Goal: Information Seeking & Learning: Understand process/instructions

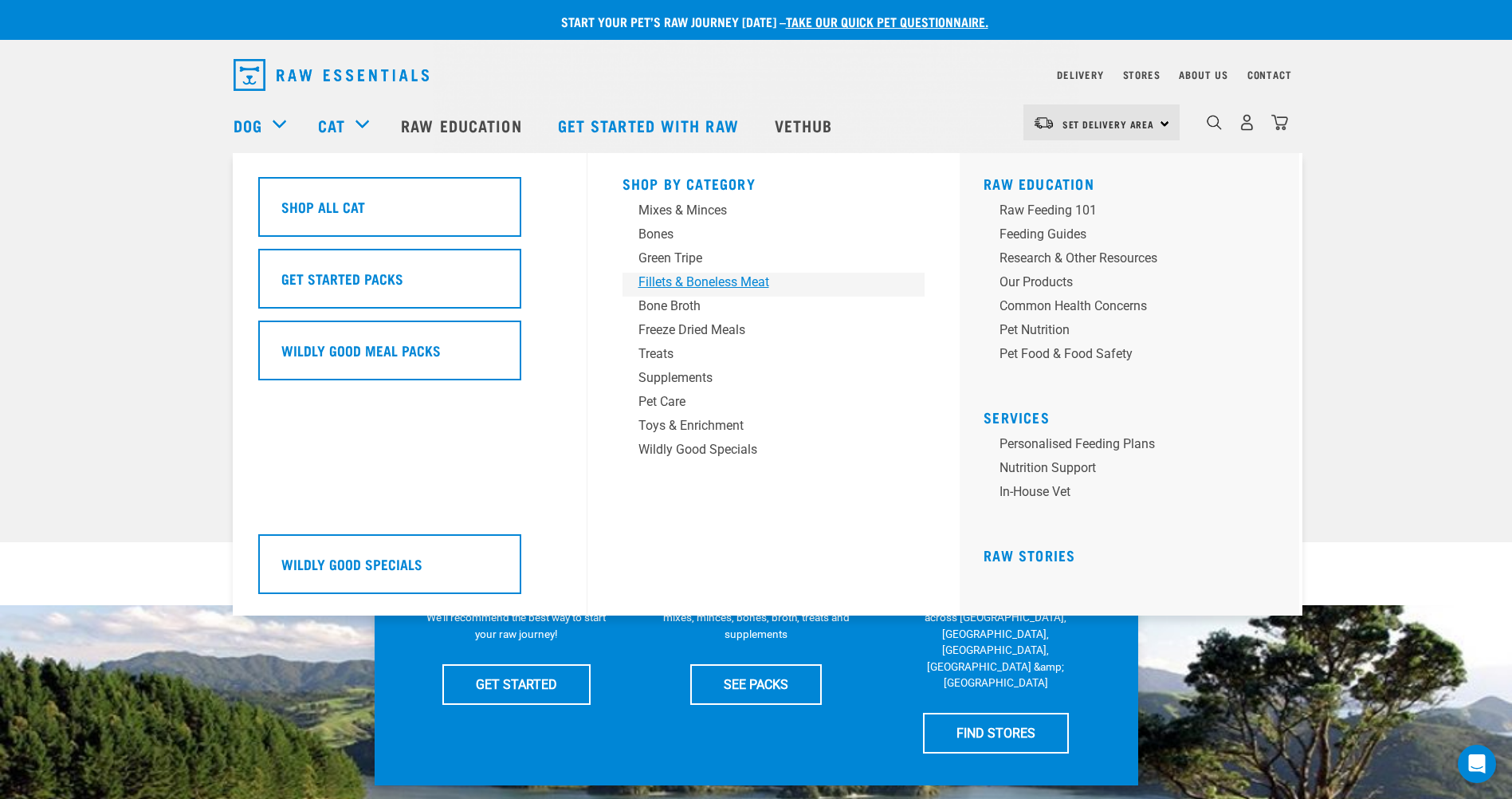
click at [674, 281] on div "Fillets & Boneless Meat" at bounding box center [763, 282] width 248 height 20
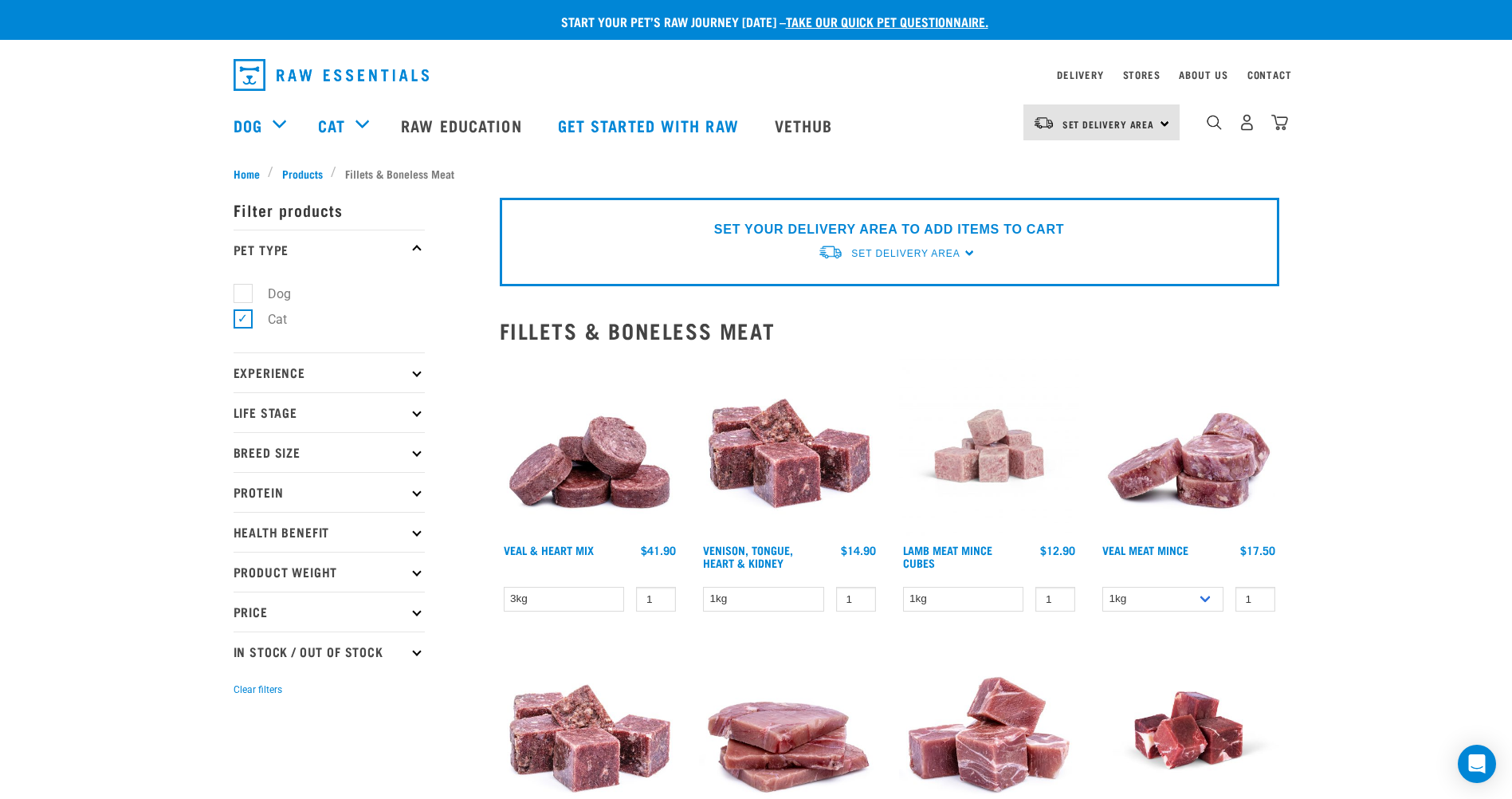
scroll to position [452, 0]
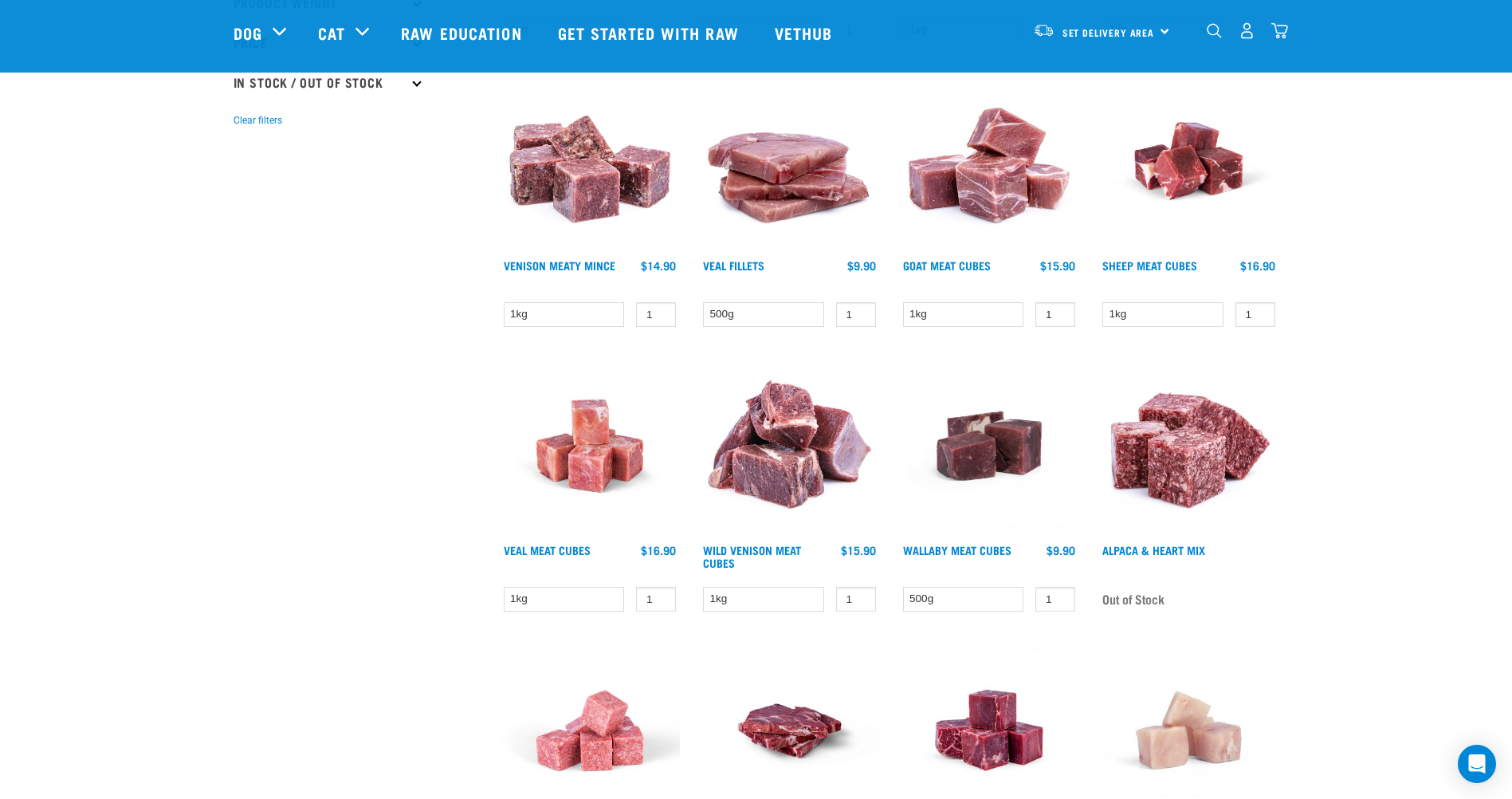
click at [579, 467] on img at bounding box center [590, 447] width 181 height 181
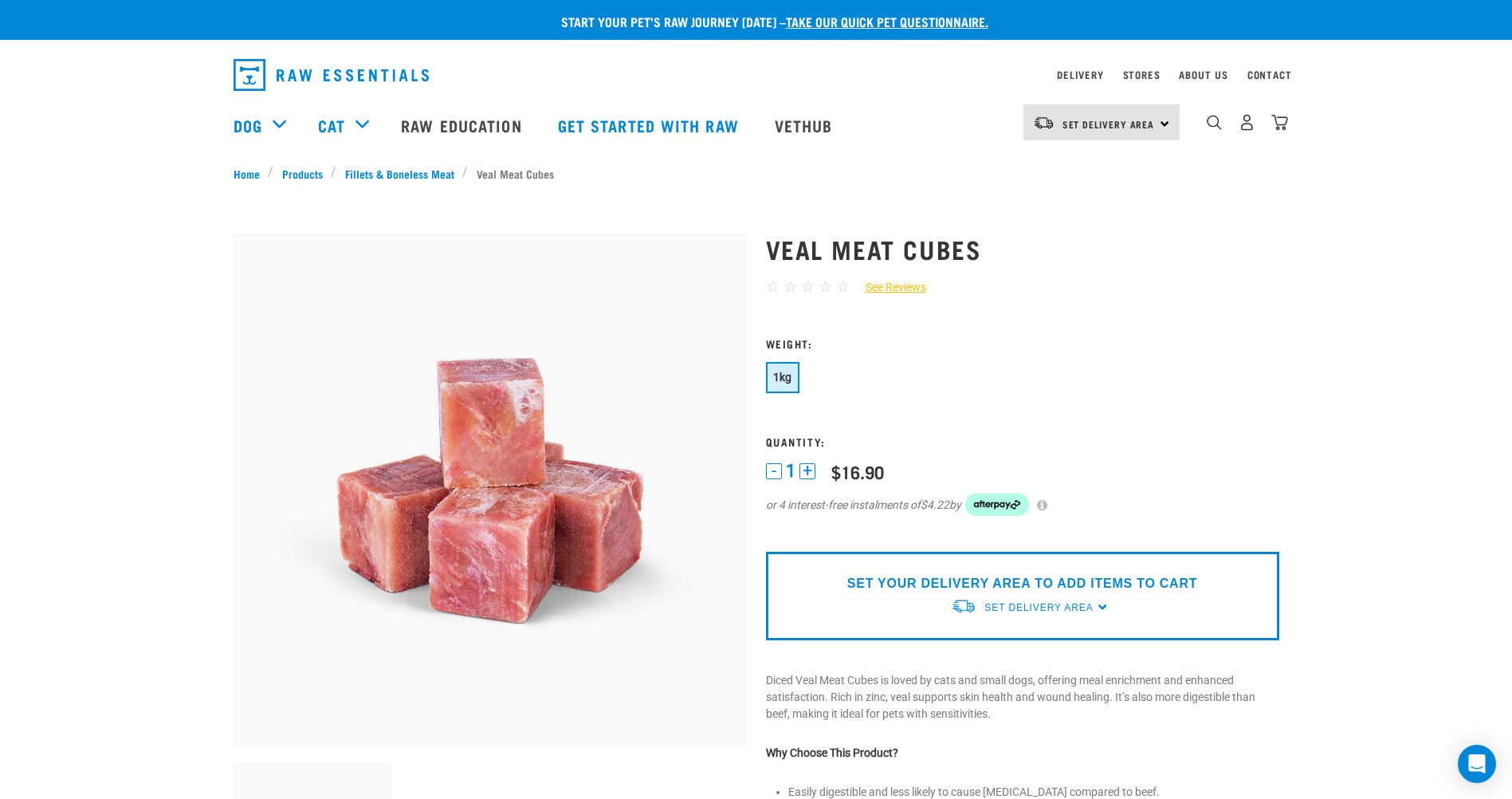
scroll to position [452, 0]
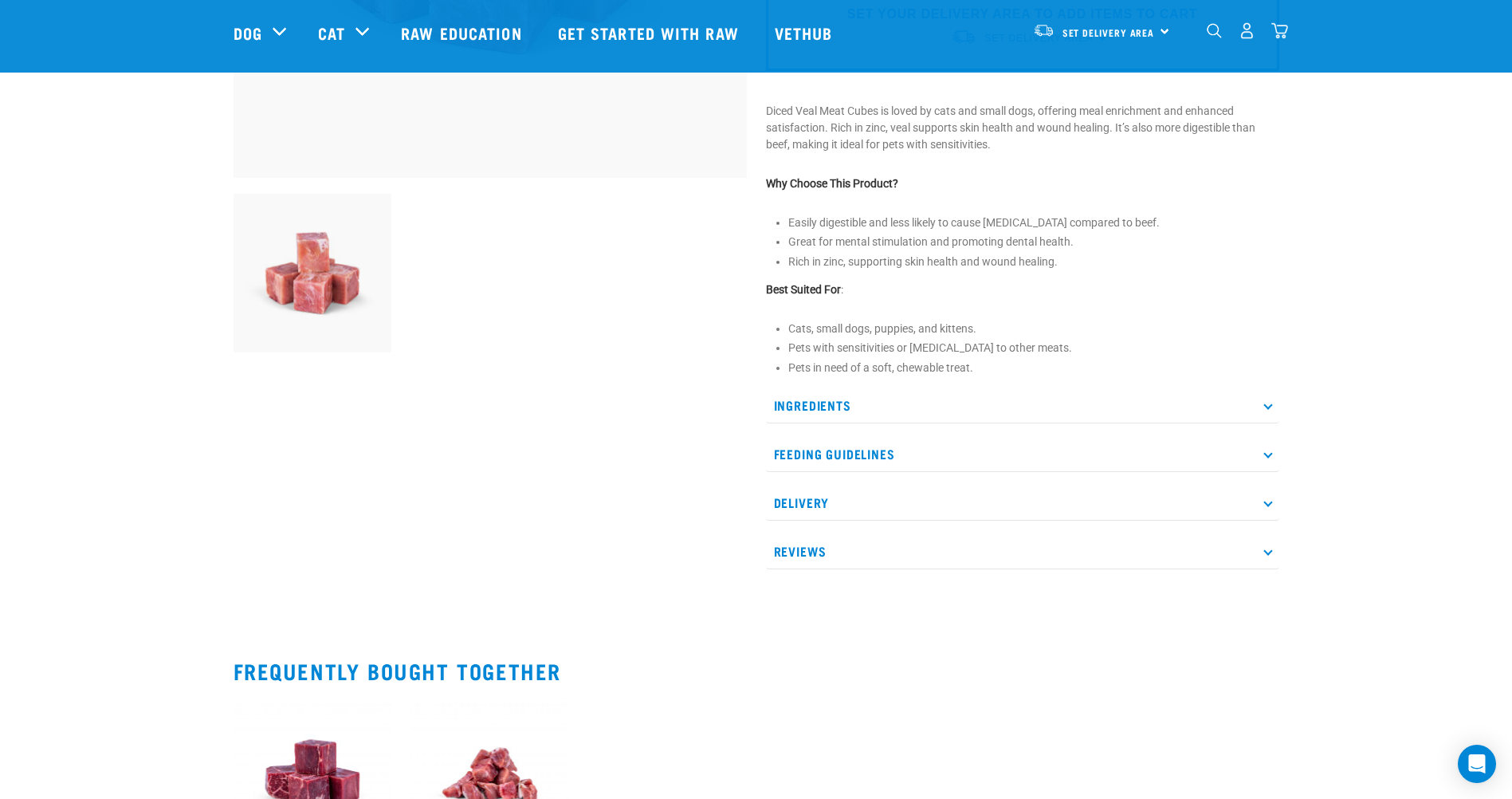
click at [1018, 453] on p "Feeding Guidelines" at bounding box center [1022, 454] width 514 height 36
